Goal: Find specific page/section: Find specific page/section

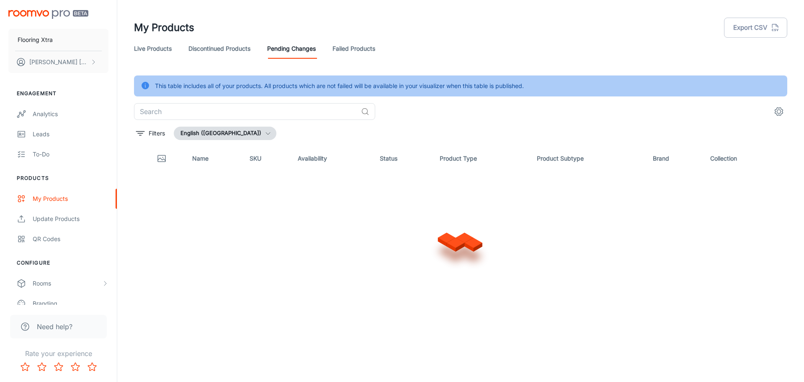
click at [351, 50] on link "Failed Products" at bounding box center [354, 49] width 43 height 20
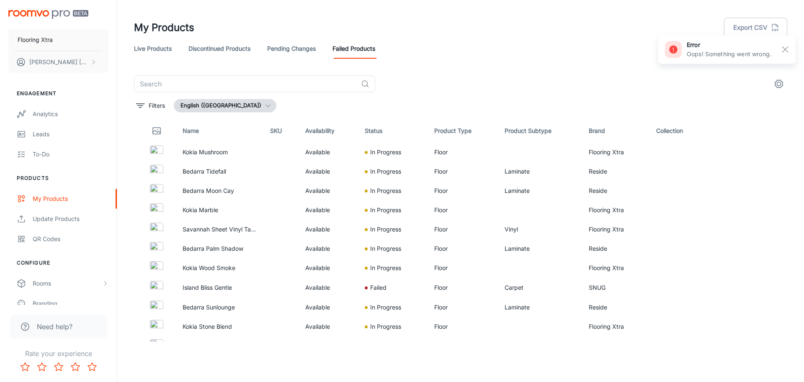
click at [157, 49] on link "Live Products" at bounding box center [153, 49] width 38 height 20
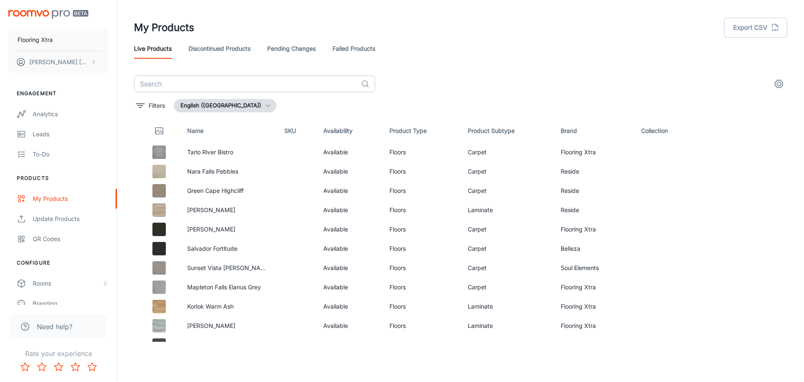
click at [241, 86] on input "text" at bounding box center [246, 83] width 224 height 17
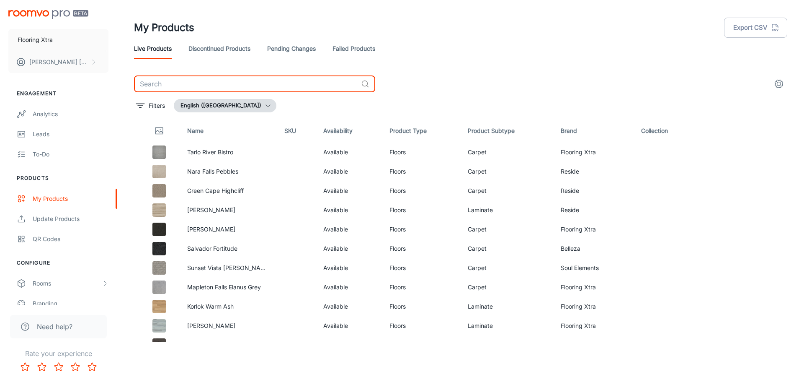
paste input "Kokia"
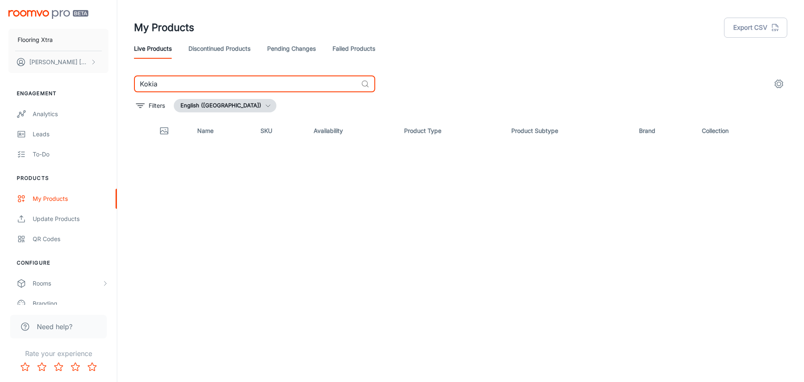
type input "Kokia"
click at [260, 91] on input "Kokia" at bounding box center [246, 83] width 224 height 17
click at [348, 52] on link "Failed Products" at bounding box center [354, 49] width 43 height 20
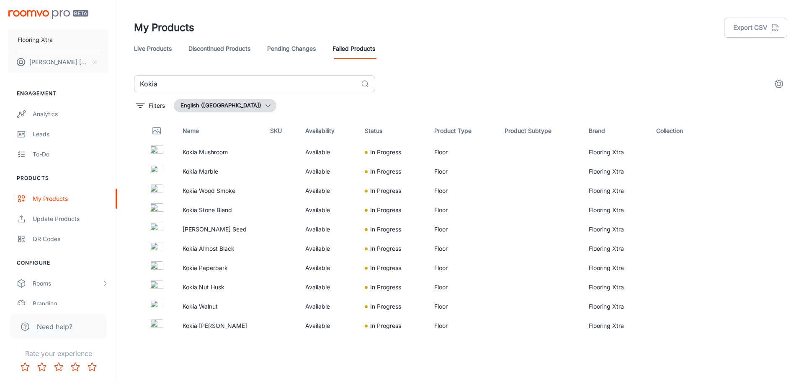
click at [250, 85] on input "Kokia" at bounding box center [246, 83] width 224 height 17
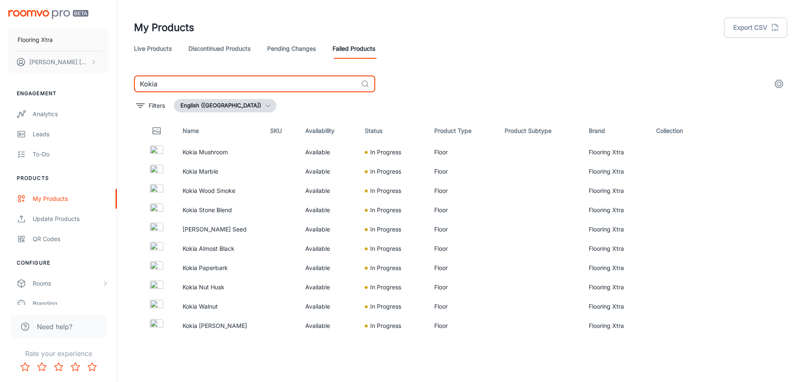
click at [250, 85] on input "Kokia" at bounding box center [246, 83] width 224 height 17
paste input "Bedarr"
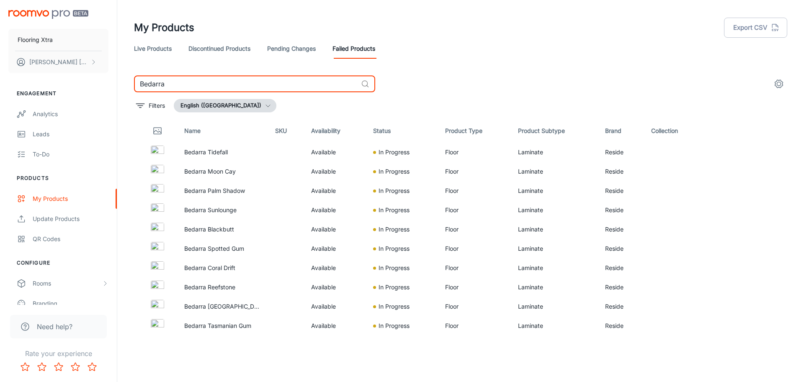
click at [173, 89] on input "Bedarra" at bounding box center [246, 83] width 224 height 17
paste input "Quick-Step [PERSON_NAME]"
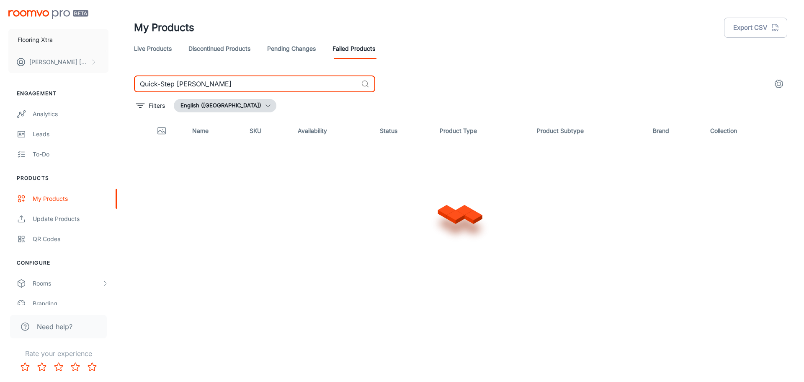
type input "Quick-Step [PERSON_NAME]"
click at [152, 49] on link "Live Products" at bounding box center [153, 49] width 38 height 20
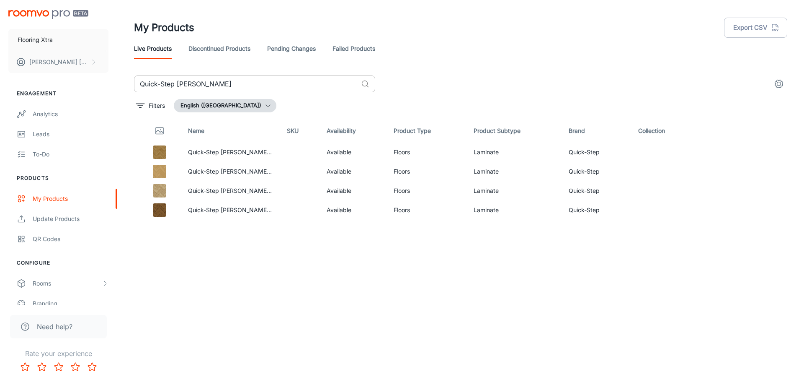
click at [246, 85] on input "Quick-Step [PERSON_NAME]" at bounding box center [246, 83] width 224 height 17
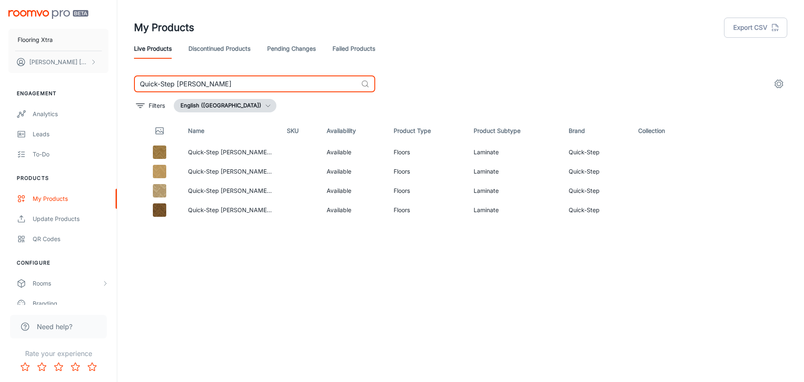
click at [246, 85] on input "Quick-Step [PERSON_NAME]" at bounding box center [246, 83] width 224 height 17
paste input "Bloom"
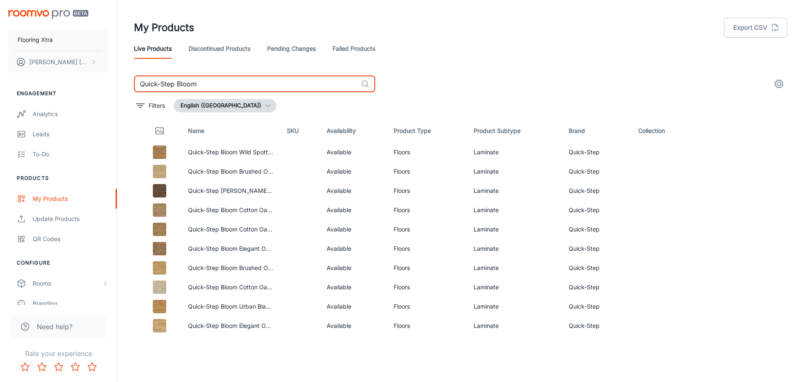
click at [210, 86] on input "Quick-Step Bloom" at bounding box center [246, 83] width 224 height 17
paste input "[PERSON_NAME]"
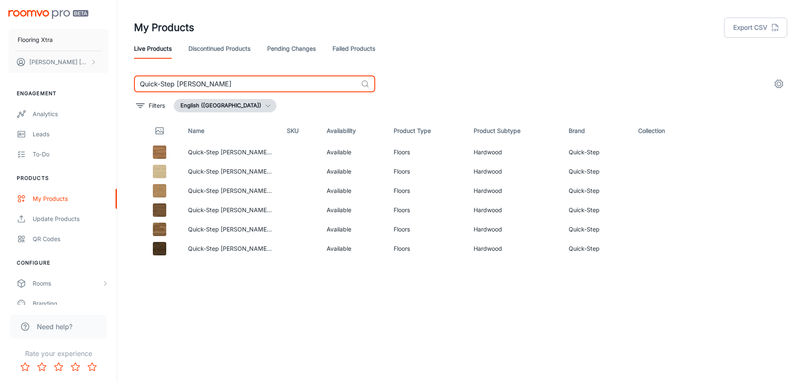
click at [233, 86] on input "Quick-Step [PERSON_NAME]" at bounding box center [246, 83] width 224 height 17
paste input "Terra Pure"
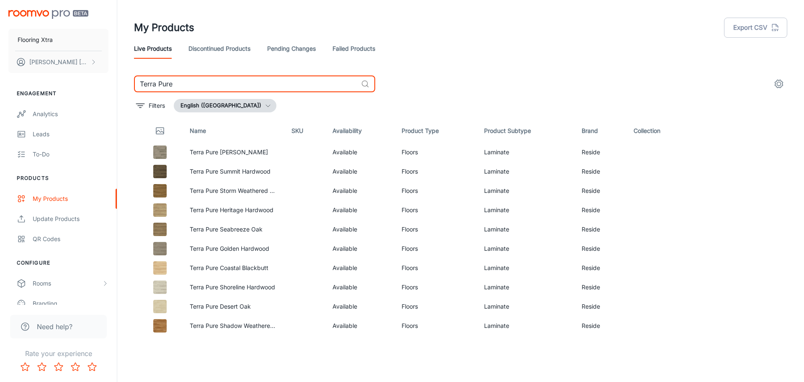
click at [217, 86] on input "Terra Pure" at bounding box center [246, 83] width 224 height 17
paste input "Oak Essentials"
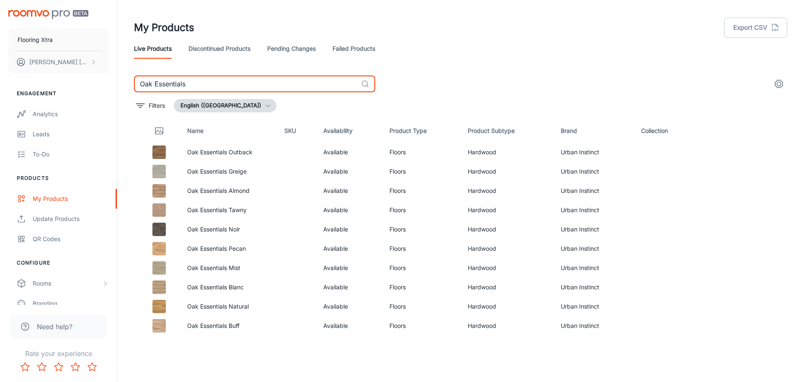
click at [216, 80] on input "Oak Essentials" at bounding box center [246, 83] width 224 height 17
paste input "Lachlan River"
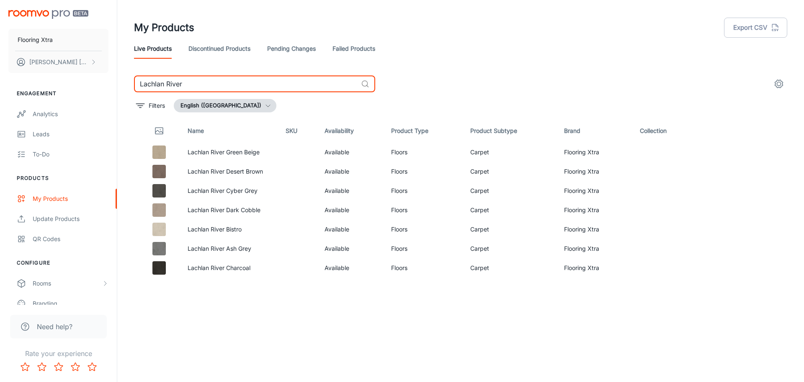
click at [209, 82] on input "Lachlan River" at bounding box center [246, 83] width 224 height 17
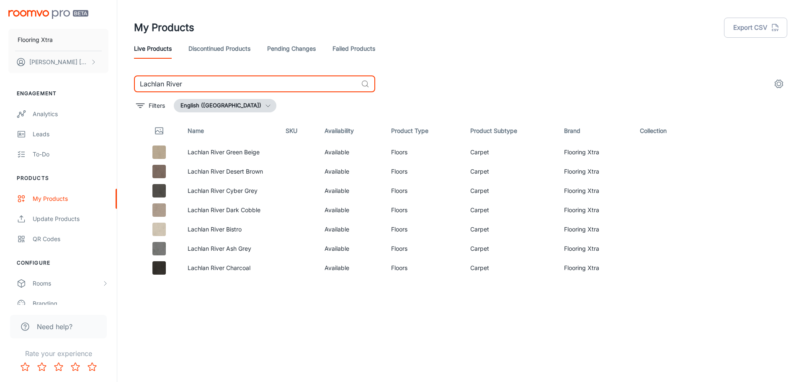
paste input "Island Bliss"
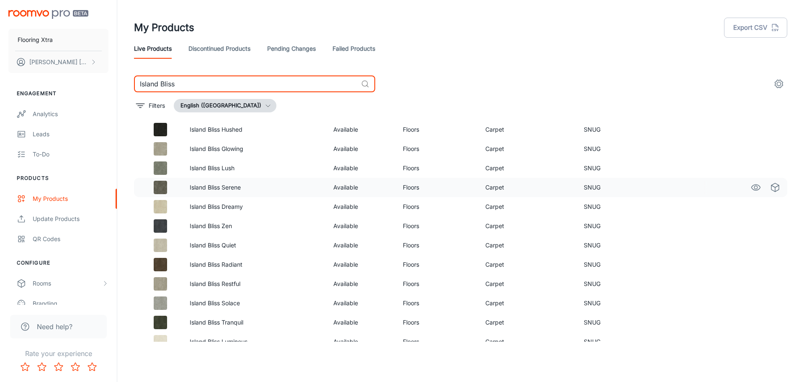
scroll to position [71, 0]
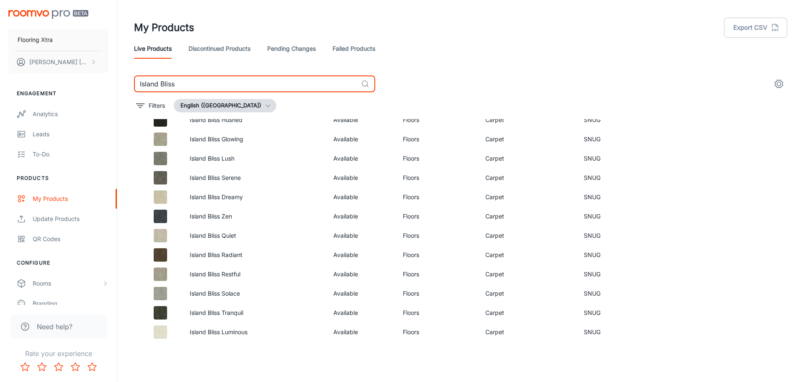
type input "Island Bliss"
click at [356, 46] on link "Failed Products" at bounding box center [354, 49] width 43 height 20
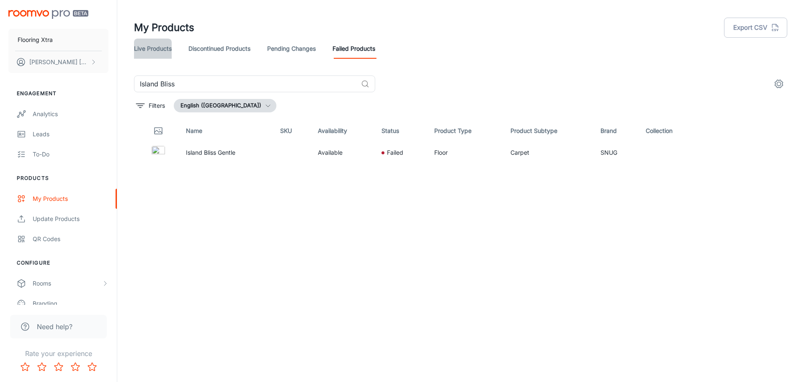
click at [148, 46] on link "Live Products" at bounding box center [153, 49] width 38 height 20
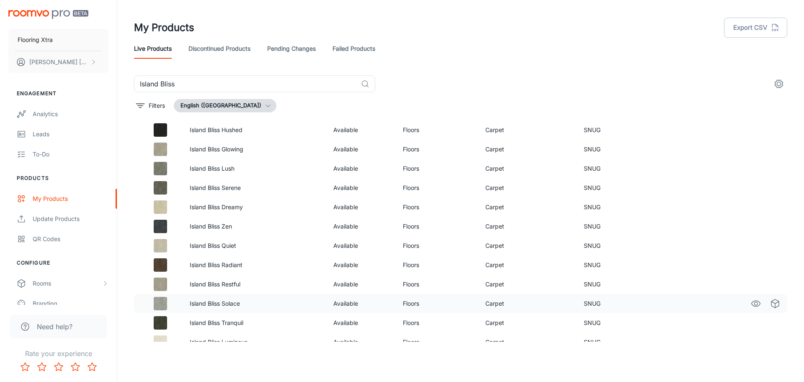
scroll to position [71, 0]
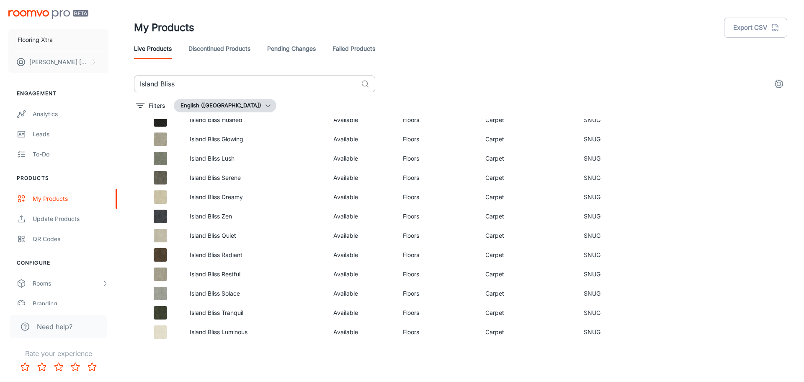
click at [188, 88] on input "Island Bliss" at bounding box center [246, 83] width 224 height 17
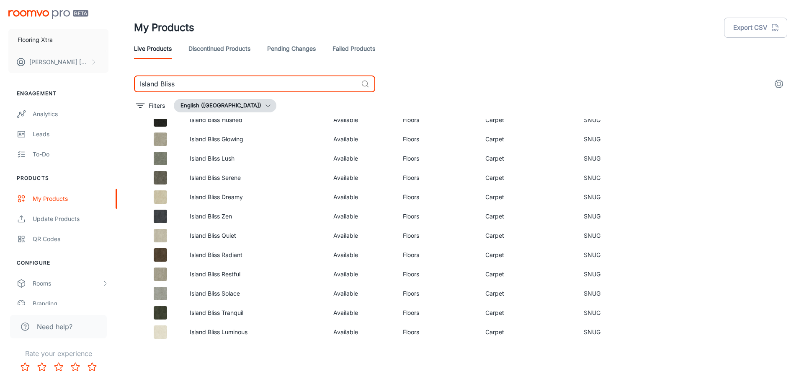
click at [188, 88] on input "Island Bliss" at bounding box center [246, 83] width 224 height 17
paste input "Quick-Step Pristine"
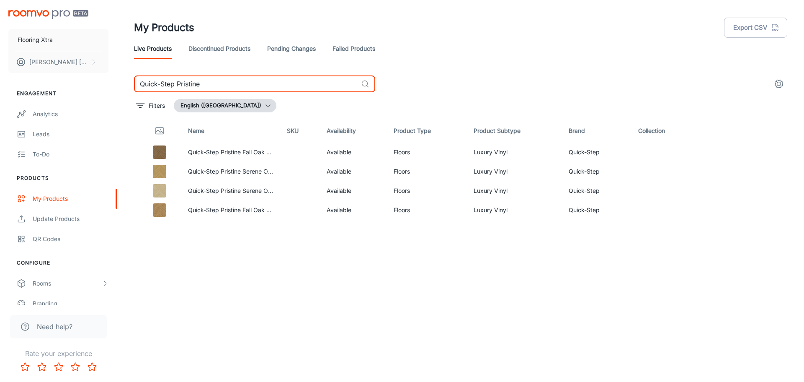
click at [256, 84] on input "Quick-Step Pristine" at bounding box center [246, 83] width 224 height 17
paste input "Acorn"
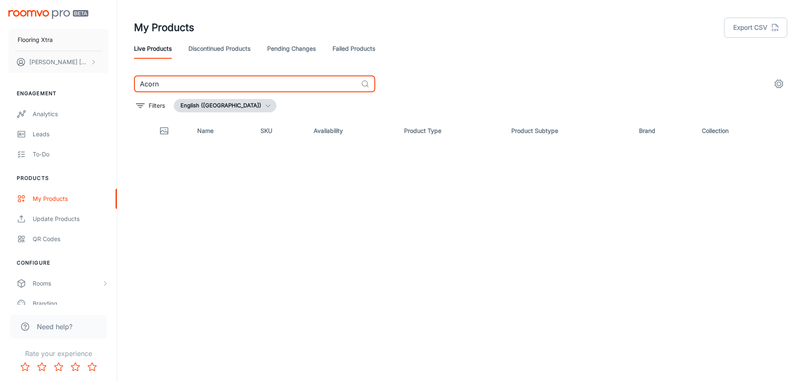
type input "Acorn"
click at [362, 46] on link "Failed Products" at bounding box center [354, 49] width 43 height 20
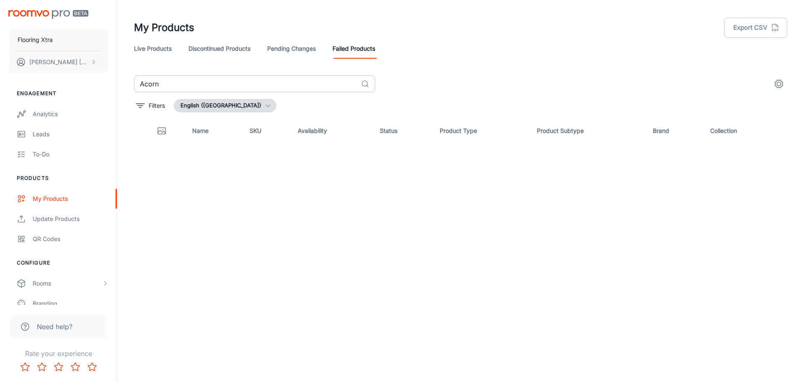
click at [211, 81] on input "Acorn" at bounding box center [246, 83] width 224 height 17
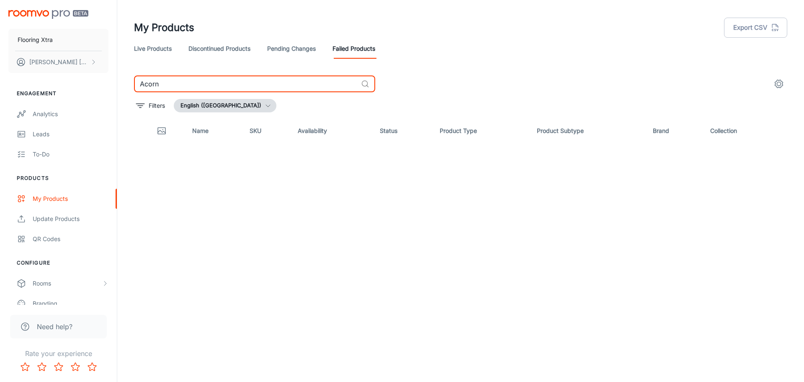
click at [211, 81] on input "Acorn" at bounding box center [246, 83] width 224 height 17
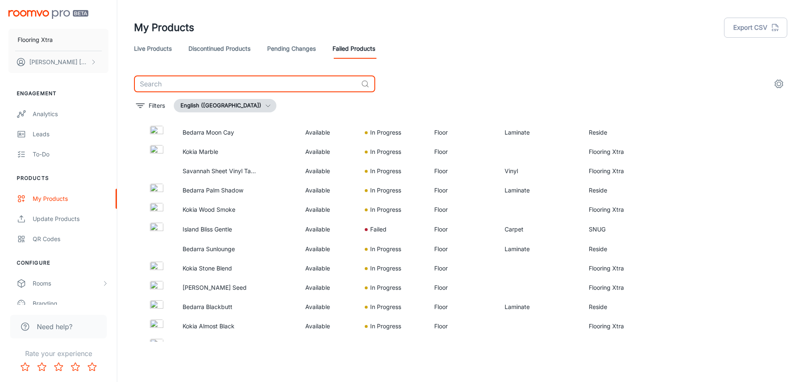
scroll to position [16, 0]
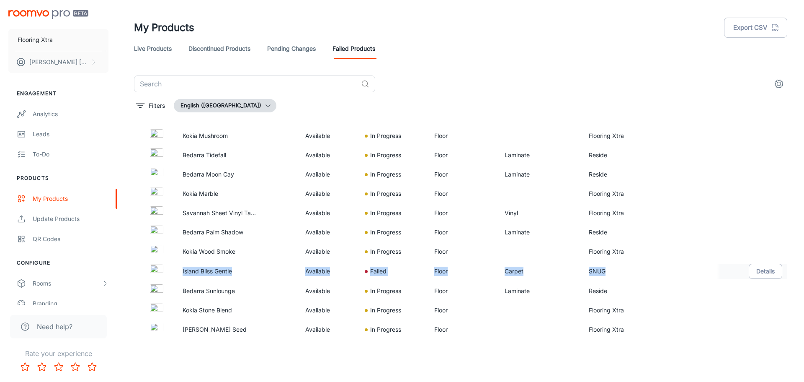
drag, startPoint x: 177, startPoint y: 272, endPoint x: 617, endPoint y: 273, distance: 439.8
click at [617, 273] on tr "Island Bliss Gentle Available Failed Floor Carpet SNUG Details" at bounding box center [460, 271] width 653 height 20
click at [530, 70] on header "My Products Export CSV Live Products Discontinued Products Pending Changes Fail…" at bounding box center [461, 37] width 674 height 75
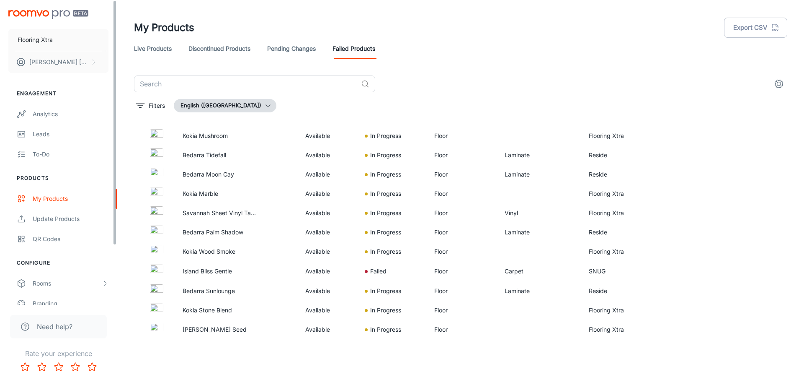
click at [148, 53] on link "Live Products" at bounding box center [153, 49] width 38 height 20
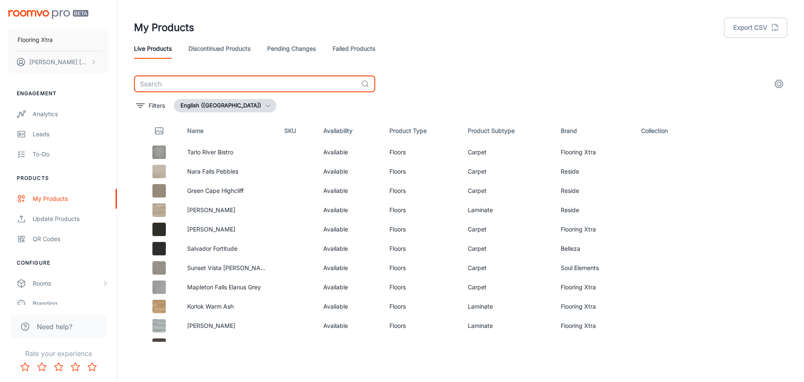
click at [158, 85] on input "text" at bounding box center [246, 83] width 224 height 17
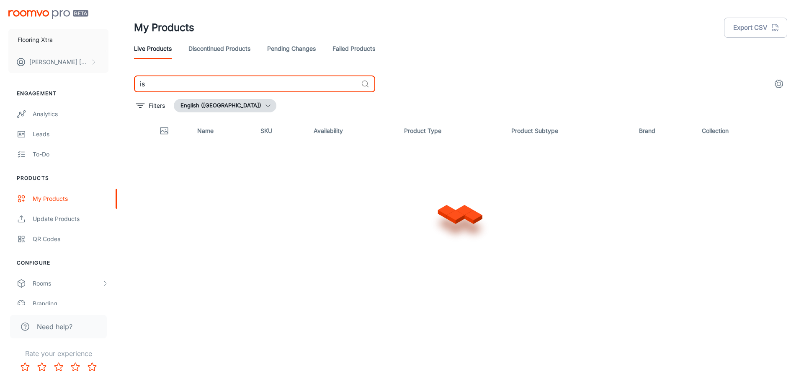
type input "i"
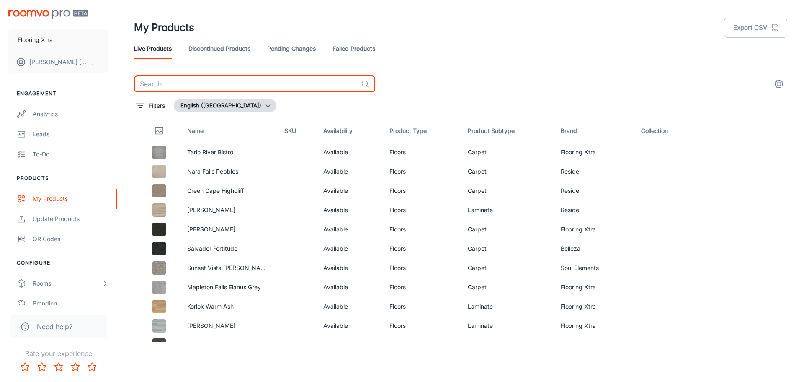
click at [352, 49] on link "Failed Products" at bounding box center [354, 49] width 43 height 20
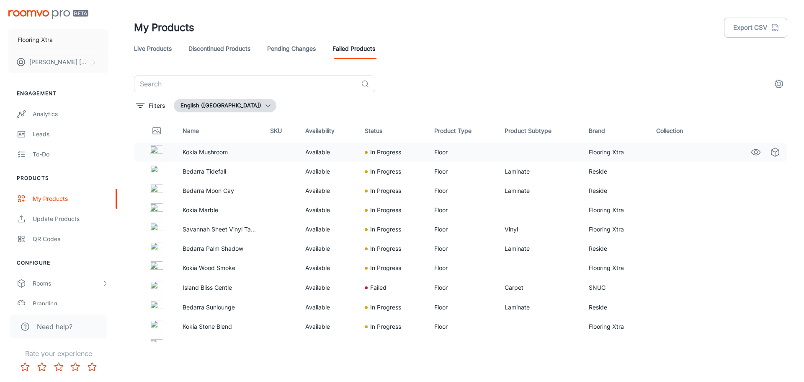
click at [195, 154] on p "Kokia Mushroom" at bounding box center [220, 151] width 74 height 9
